Goal: Information Seeking & Learning: Learn about a topic

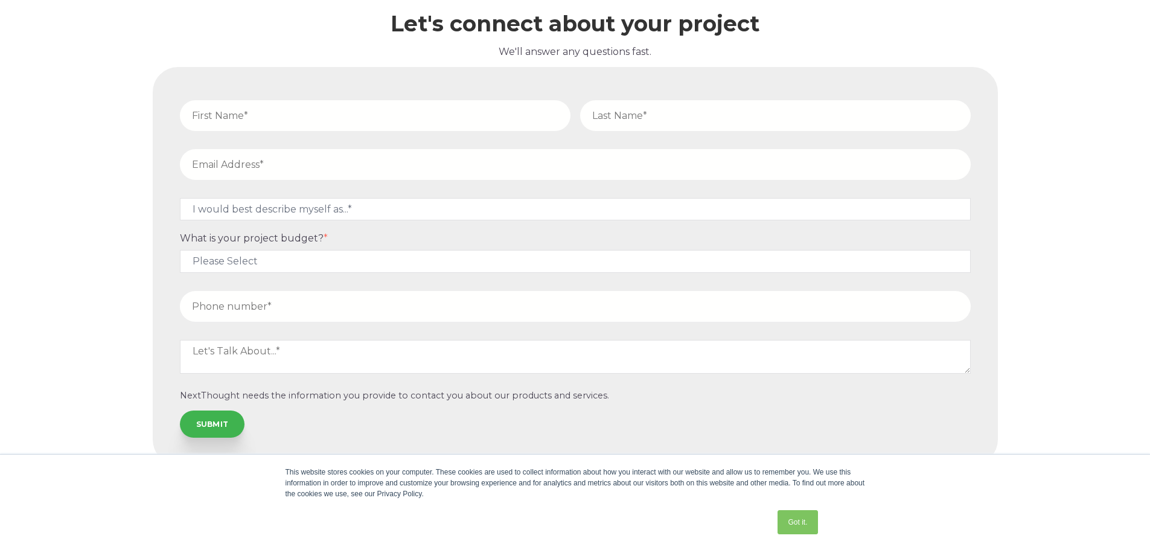
scroll to position [3094, 0]
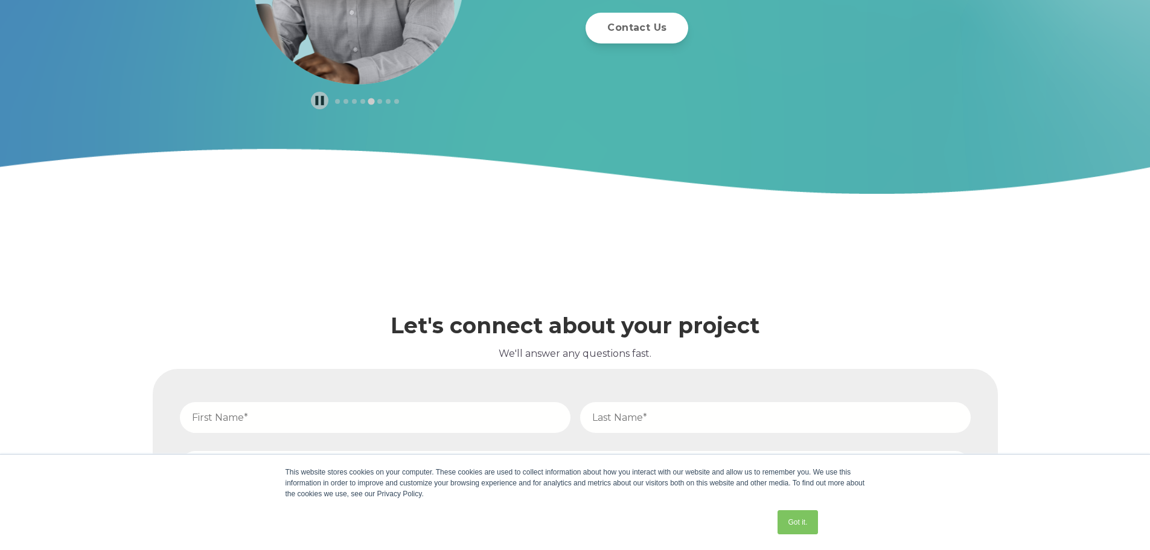
click at [980, 17] on div "Contact Us" at bounding box center [791, 28] width 412 height 31
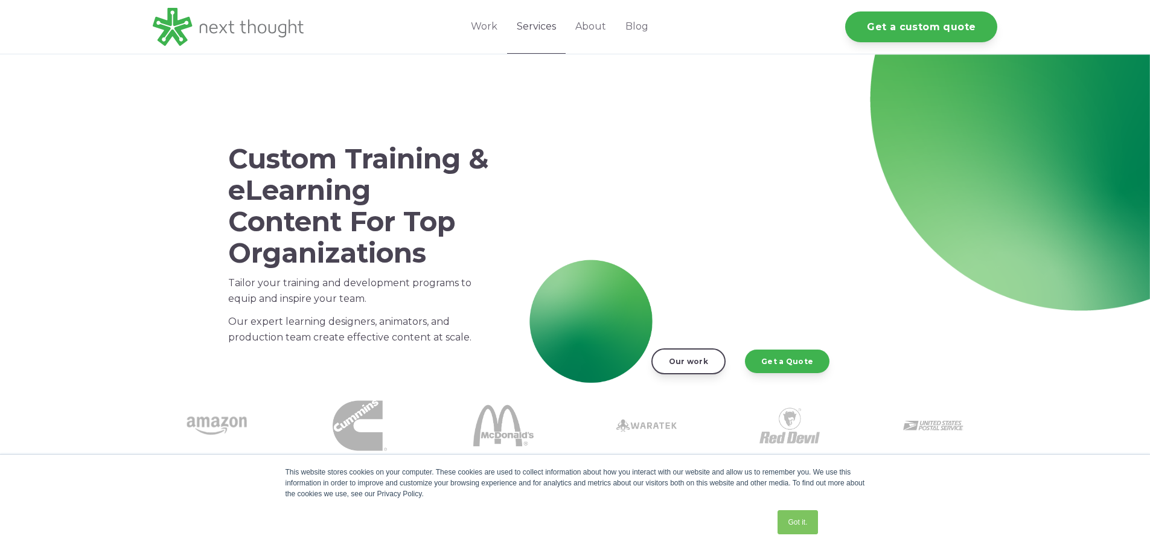
click at [544, 27] on link "Services" at bounding box center [536, 27] width 59 height 54
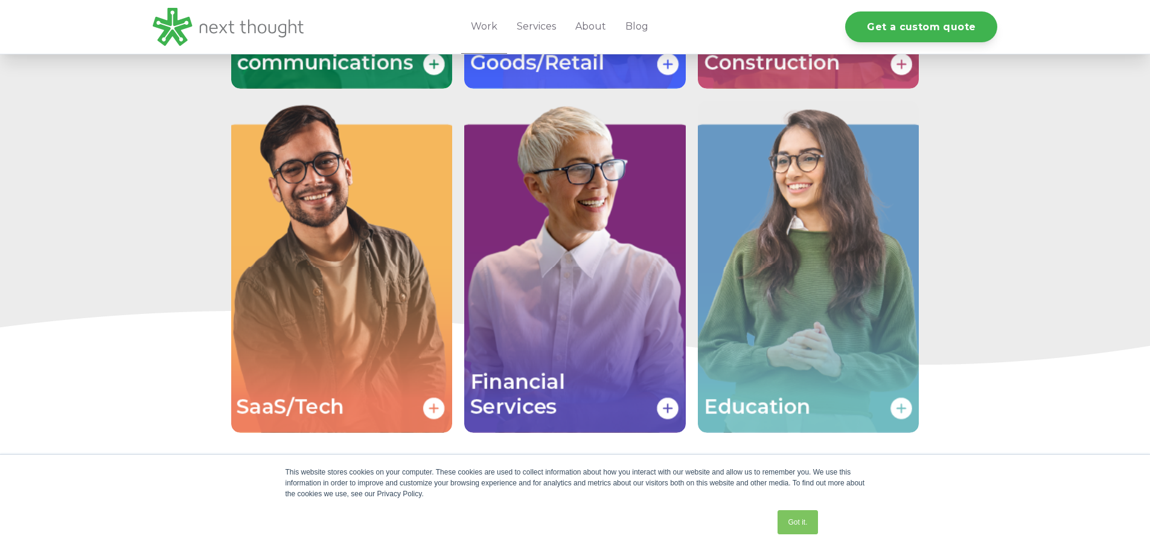
click at [744, 175] on img "Image grid with {{ image_count }} images." at bounding box center [808, 267] width 221 height 332
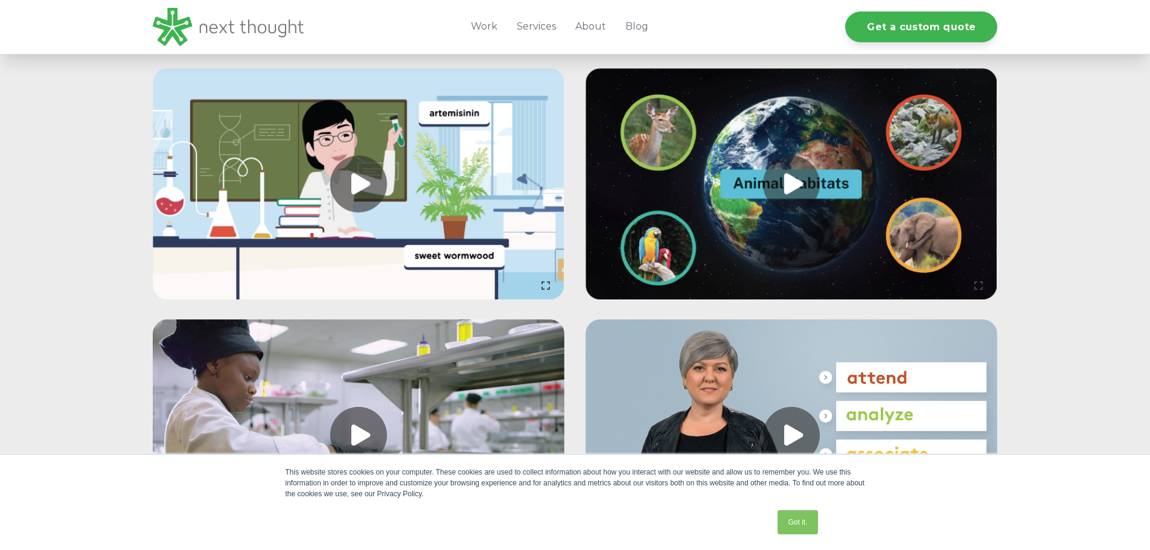
scroll to position [3078, 0]
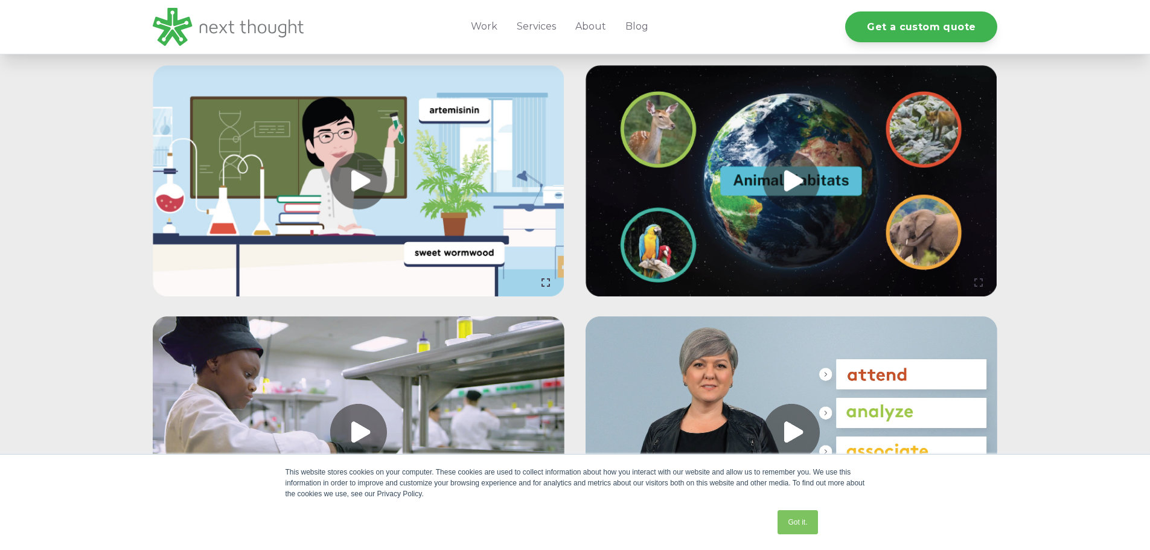
click at [363, 173] on link at bounding box center [359, 181] width 412 height 232
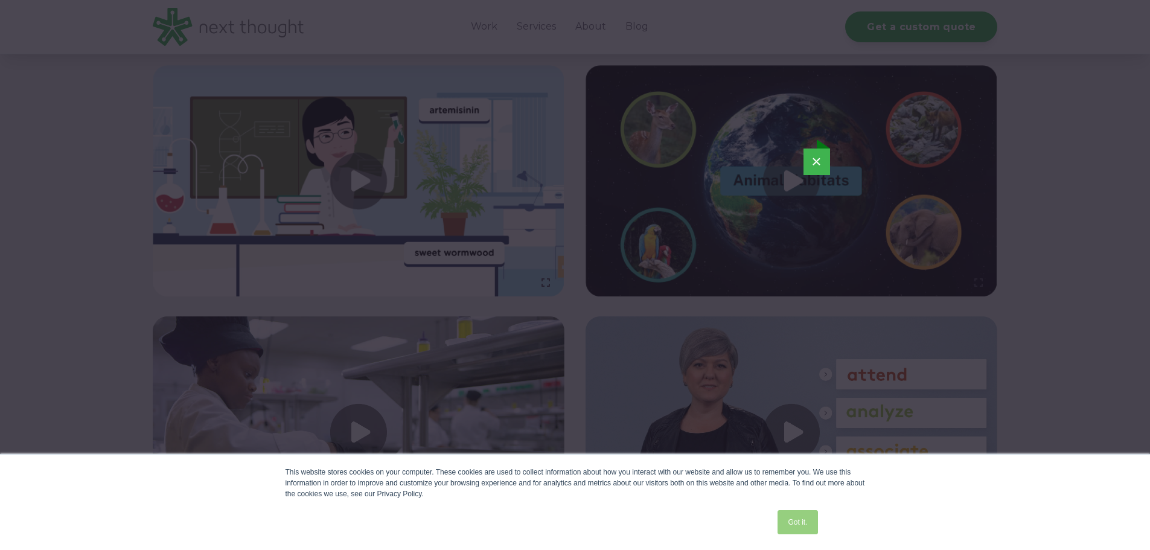
click at [806, 523] on link "Got it." at bounding box center [797, 522] width 40 height 24
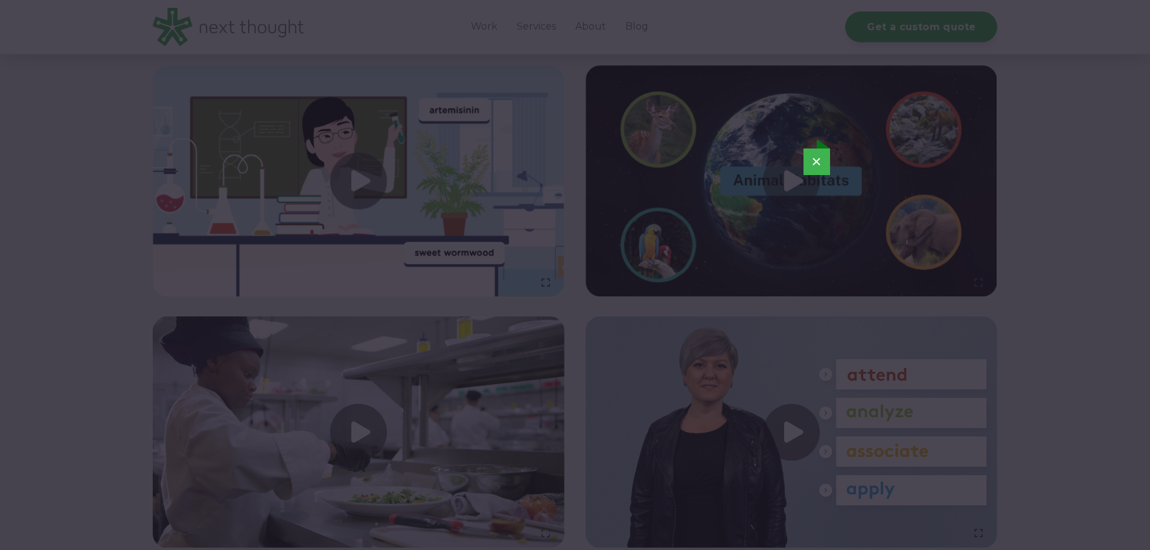
click at [818, 159] on button "×" at bounding box center [816, 161] width 27 height 27
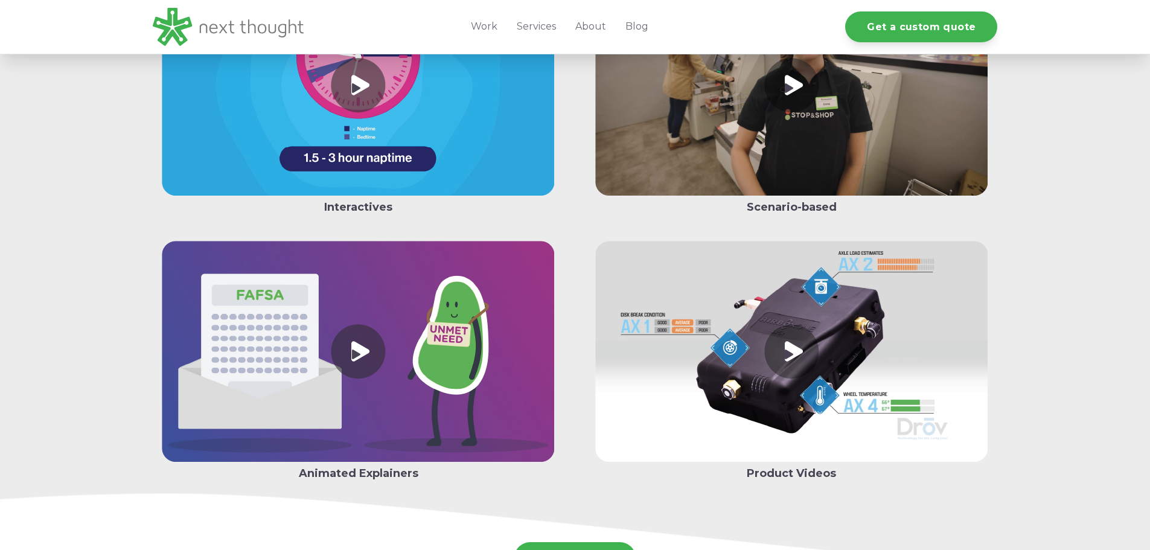
scroll to position [2112, 0]
